Goal: Task Accomplishment & Management: Complete application form

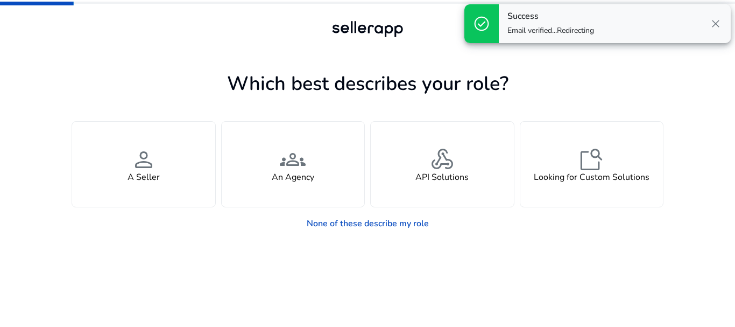
click at [719, 22] on span "close" at bounding box center [716, 23] width 13 height 13
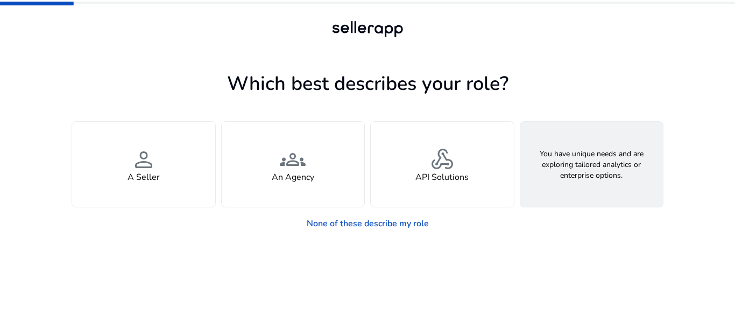
click at [572, 165] on div "feature_search Looking for Custom Solutions" at bounding box center [592, 164] width 143 height 85
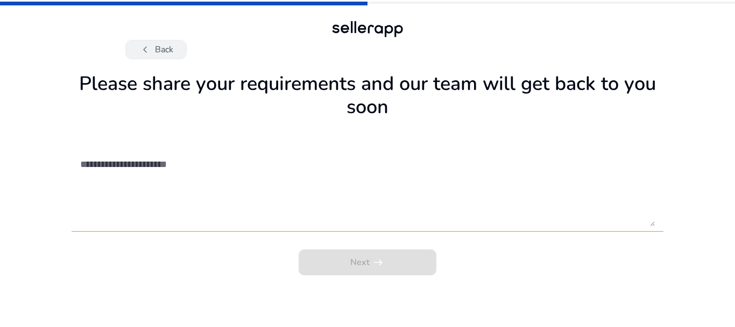
click at [166, 47] on button "chevron_left Back" at bounding box center [155, 49] width 61 height 19
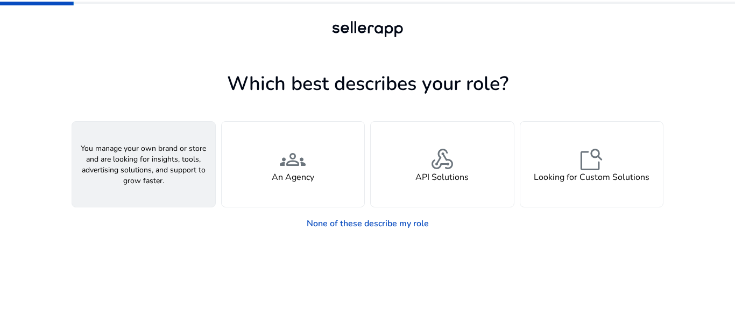
click at [165, 178] on div "person A Seller" at bounding box center [143, 164] width 143 height 85
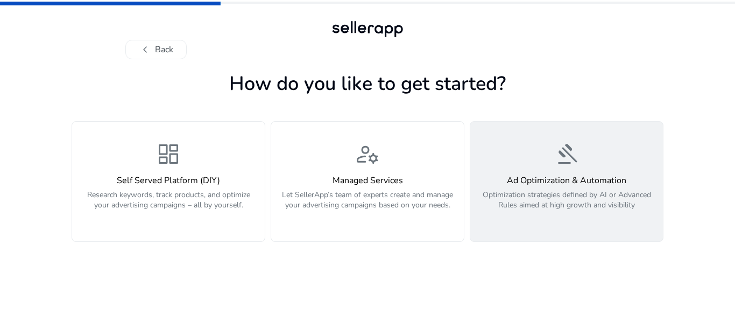
click at [565, 208] on p "Optimization strategies defined by AI or Advanced Rules aimed at high growth an…" at bounding box center [567, 206] width 180 height 32
